Goal: Task Accomplishment & Management: Manage account settings

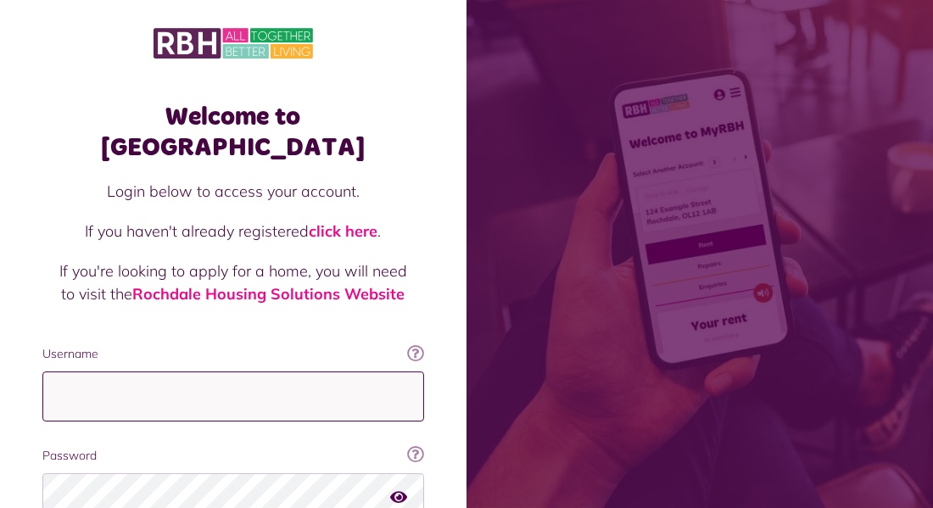
type input "**********"
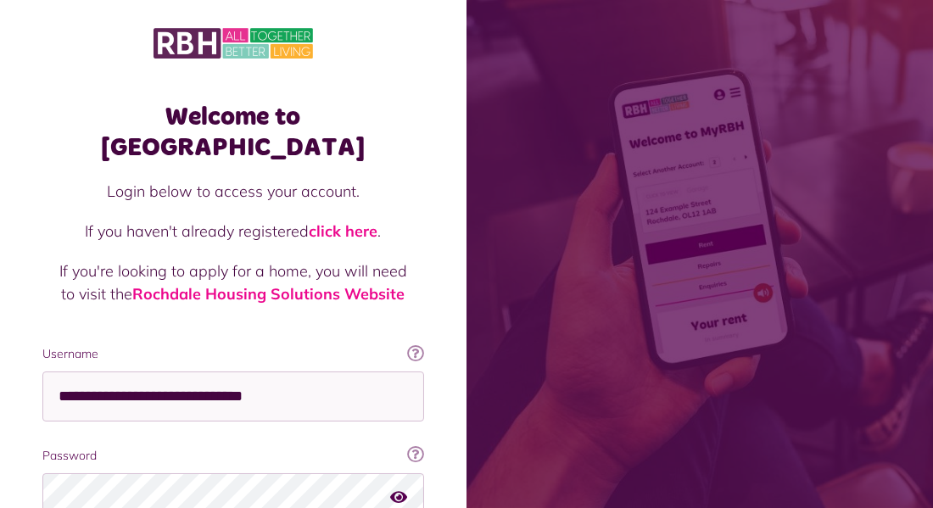
click at [481, 489] on span at bounding box center [699, 254] width 466 height 508
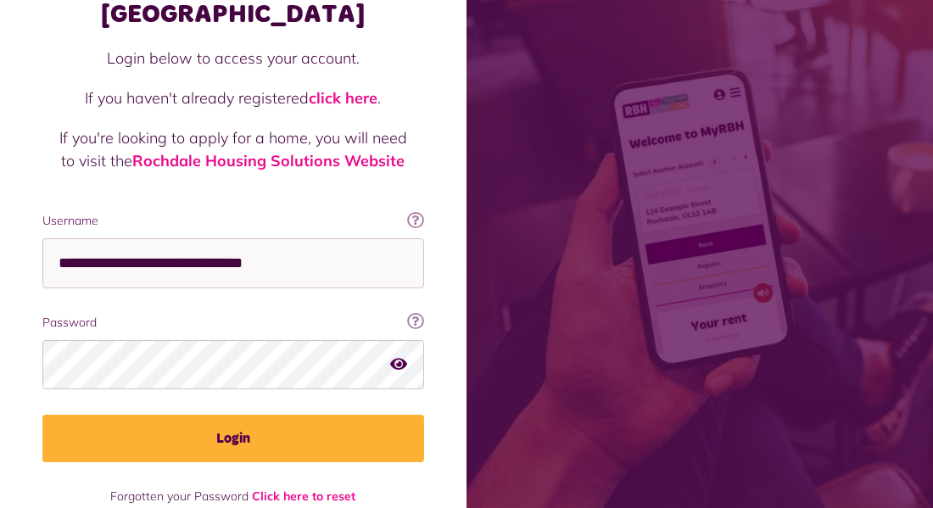
scroll to position [134, 0]
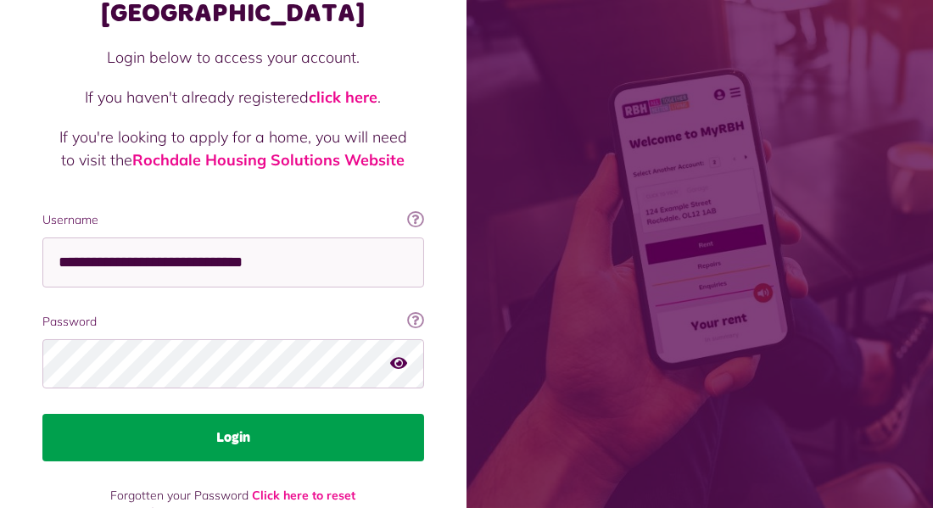
click at [324, 422] on button "Login" at bounding box center [233, 437] width 382 height 47
click at [257, 414] on button "Login" at bounding box center [233, 437] width 382 height 47
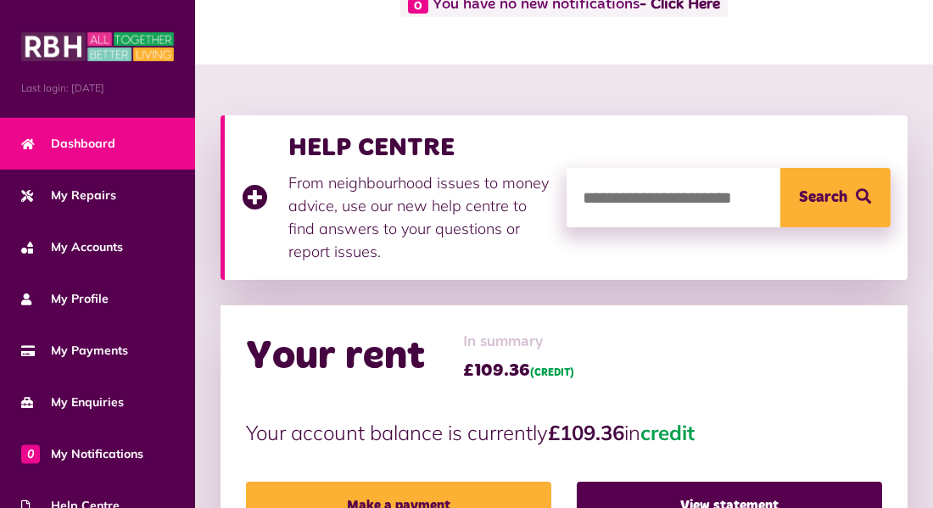
scroll to position [268, 0]
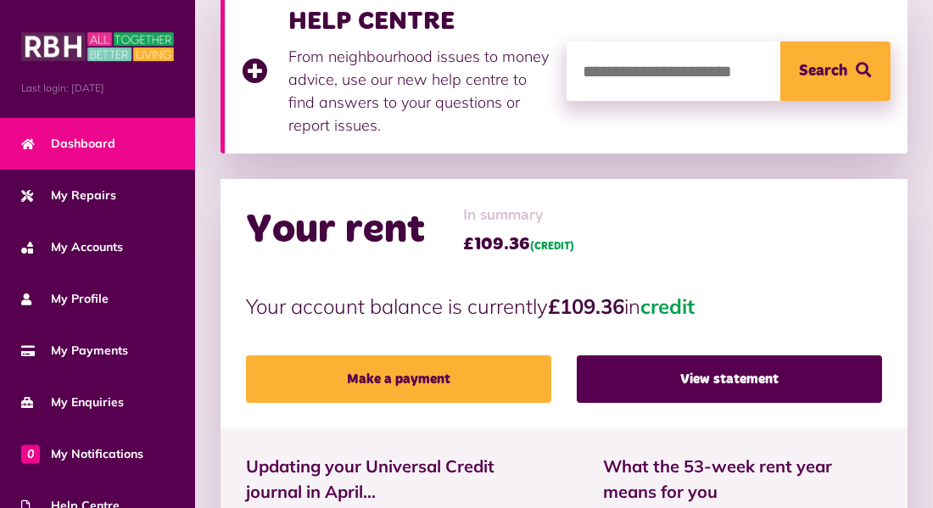
click at [393, 266] on div "Your rent In summary £109.36 (CREDIT) Your account balance is currently £109.36…" at bounding box center [563, 303] width 687 height 249
